Goal: Transaction & Acquisition: Purchase product/service

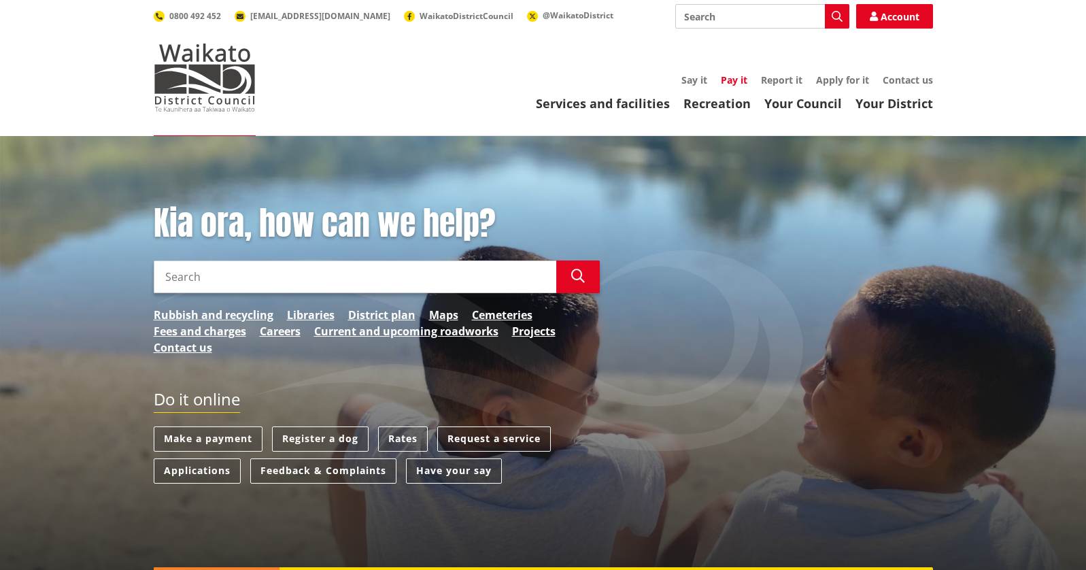
click at [738, 78] on link "Pay it" at bounding box center [734, 79] width 27 height 13
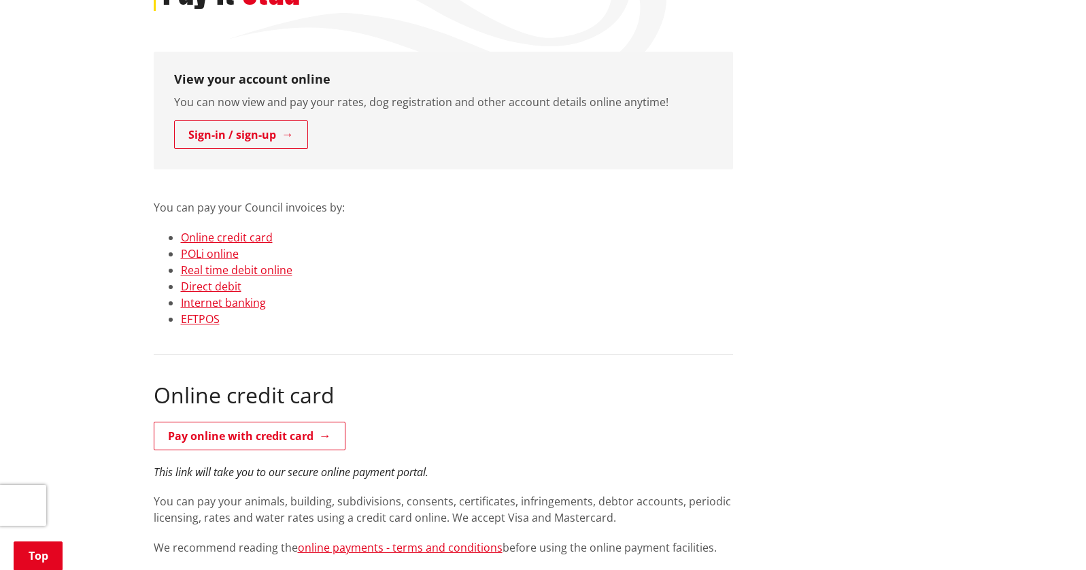
scroll to position [204, 0]
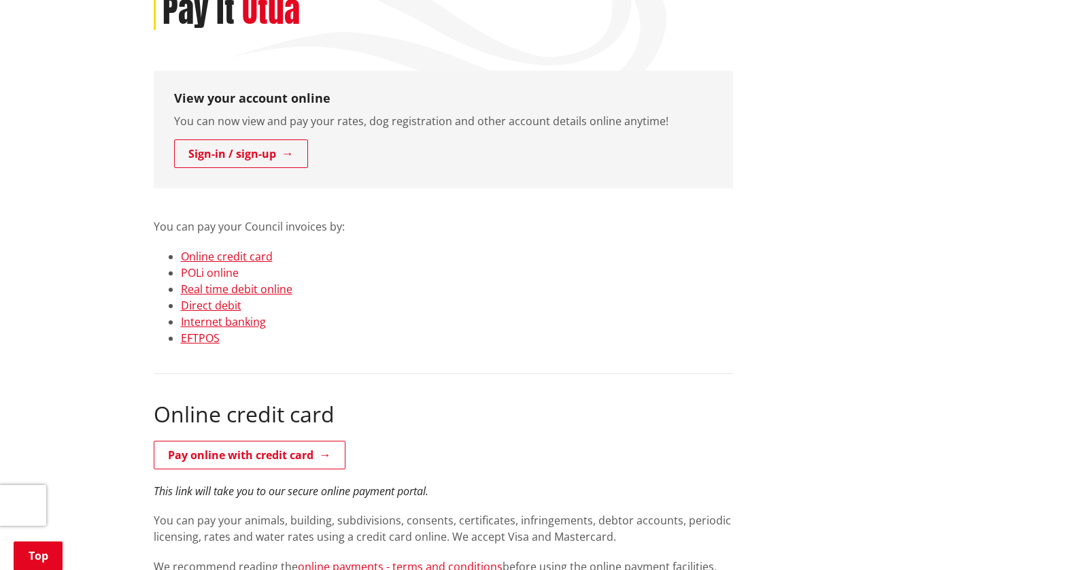
click at [216, 276] on link "POLi online" at bounding box center [210, 272] width 58 height 15
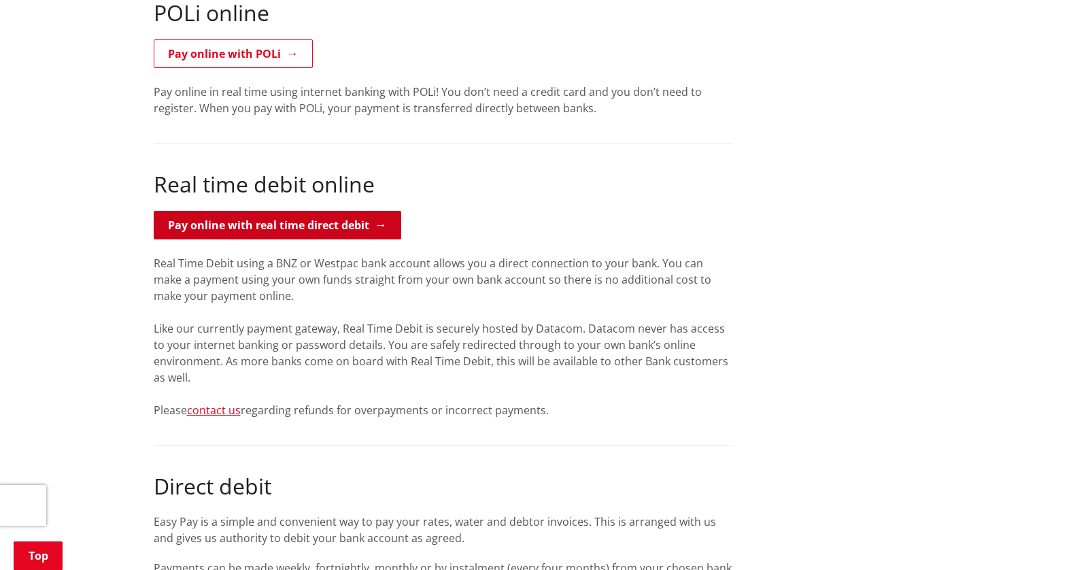
click at [254, 222] on link "Pay online with real time direct debit" at bounding box center [278, 225] width 248 height 29
